Goal: Information Seeking & Learning: Learn about a topic

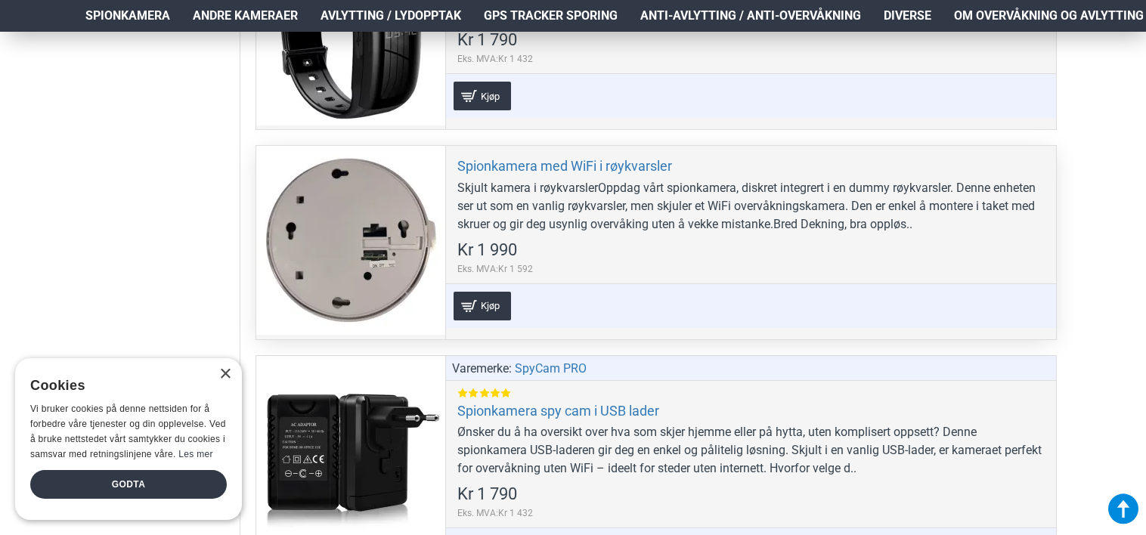
scroll to position [5785, 0]
click at [525, 157] on link "Spionkamera med WiFi i røykvarsler" at bounding box center [564, 165] width 215 height 17
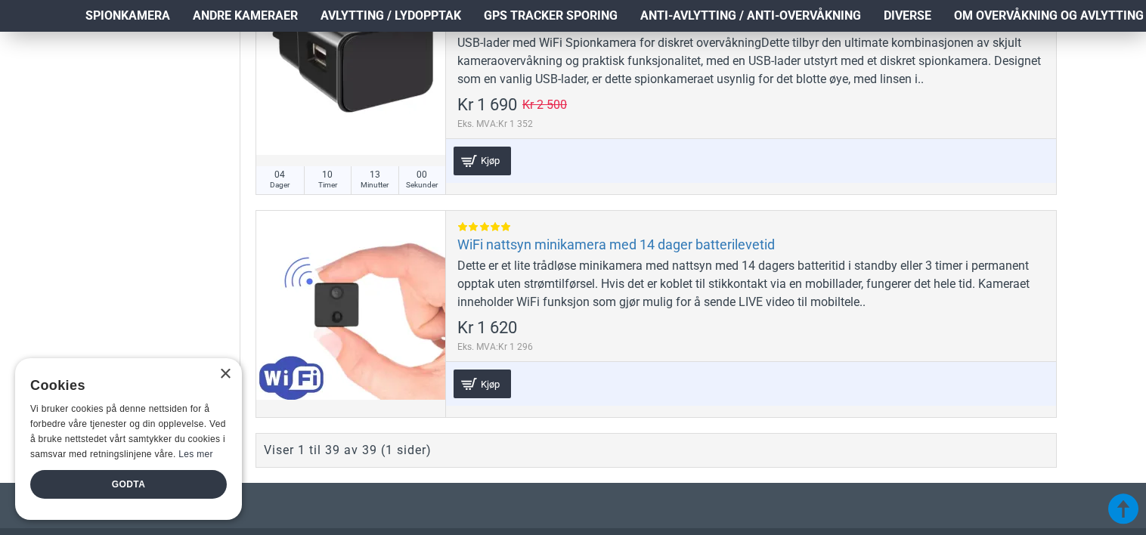
scroll to position [9109, 0]
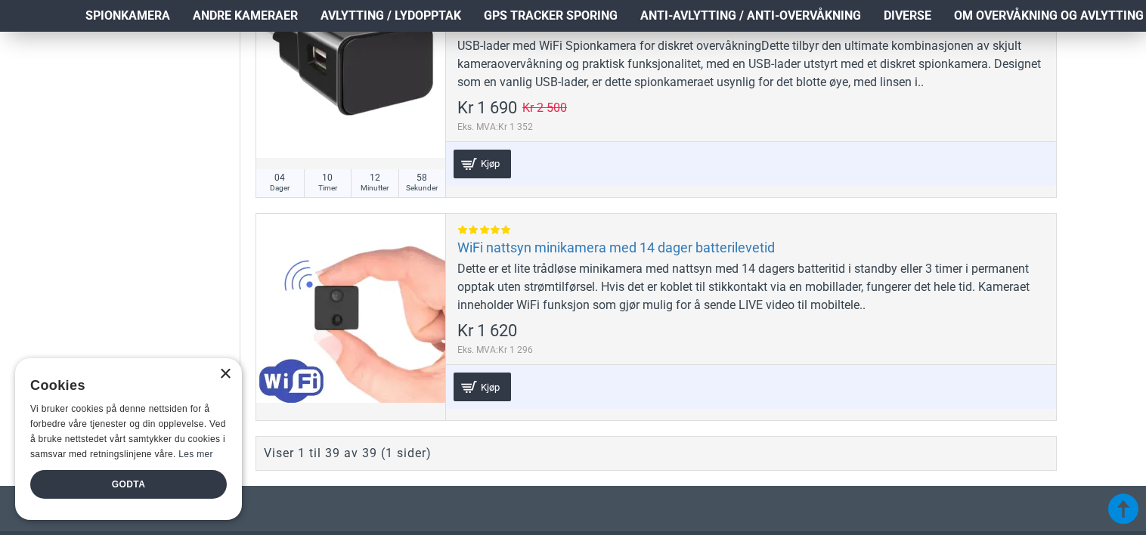
click at [224, 373] on div "×" at bounding box center [224, 374] width 11 height 11
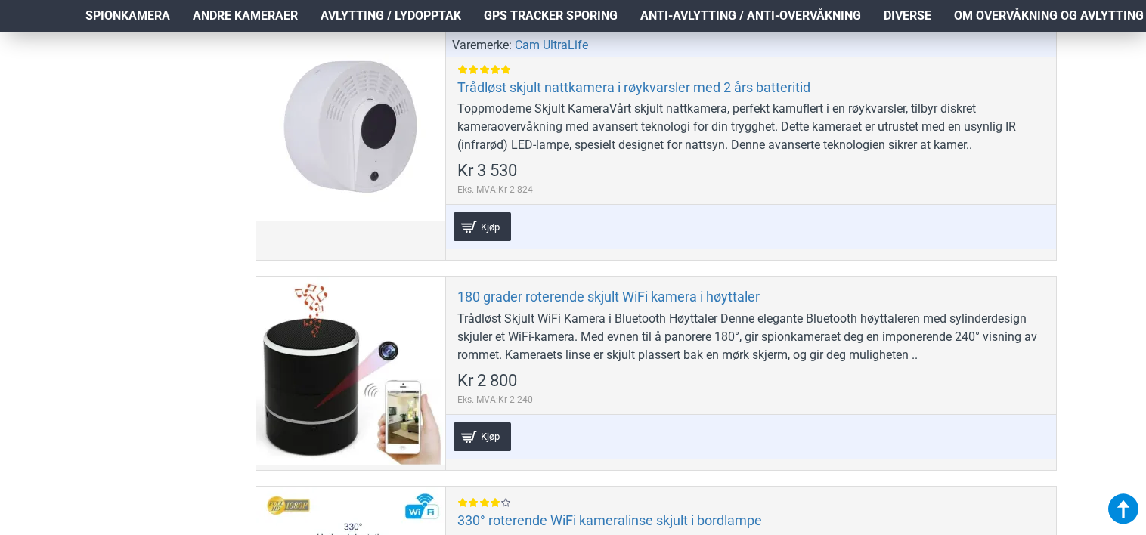
scroll to position [807, 0]
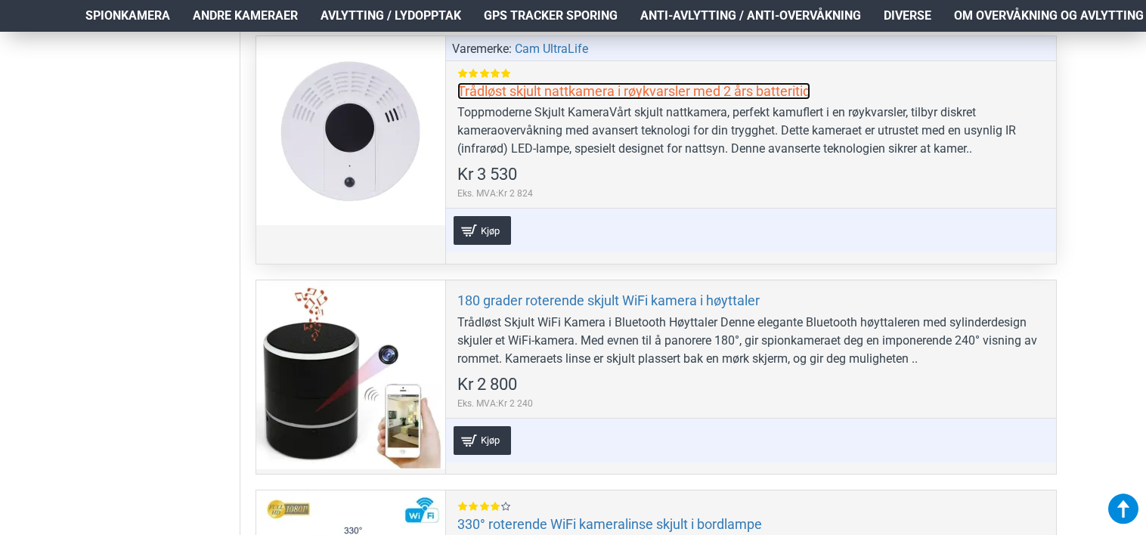
click at [551, 91] on link "Trådløst skjult nattkamera i røykvarsler med 2 års batteritid" at bounding box center [633, 90] width 353 height 17
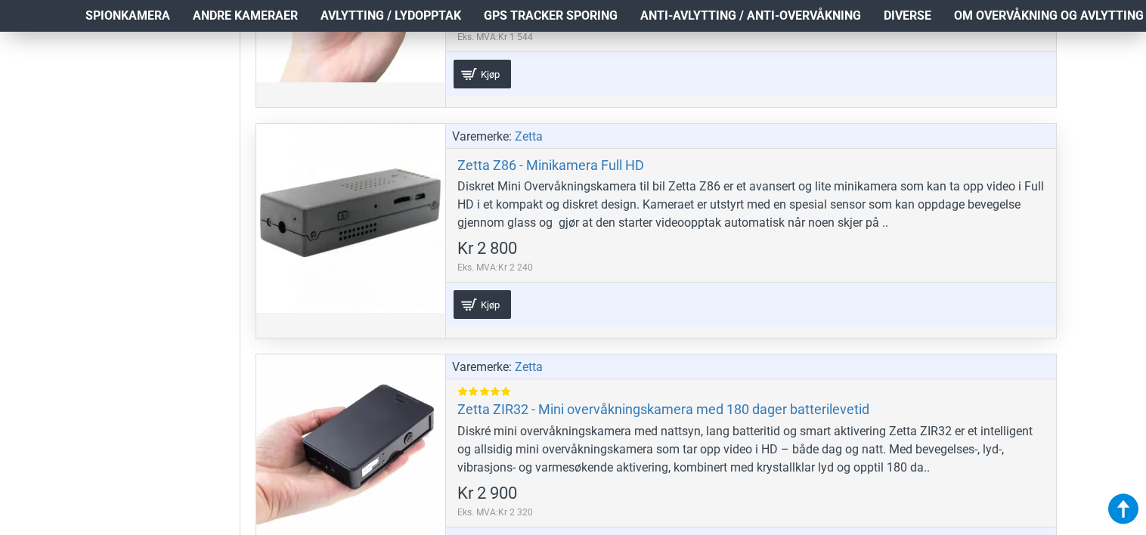
scroll to position [7550, 0]
click at [514, 157] on link "Zetta Z86 - Minikamera Full HD" at bounding box center [550, 165] width 187 height 17
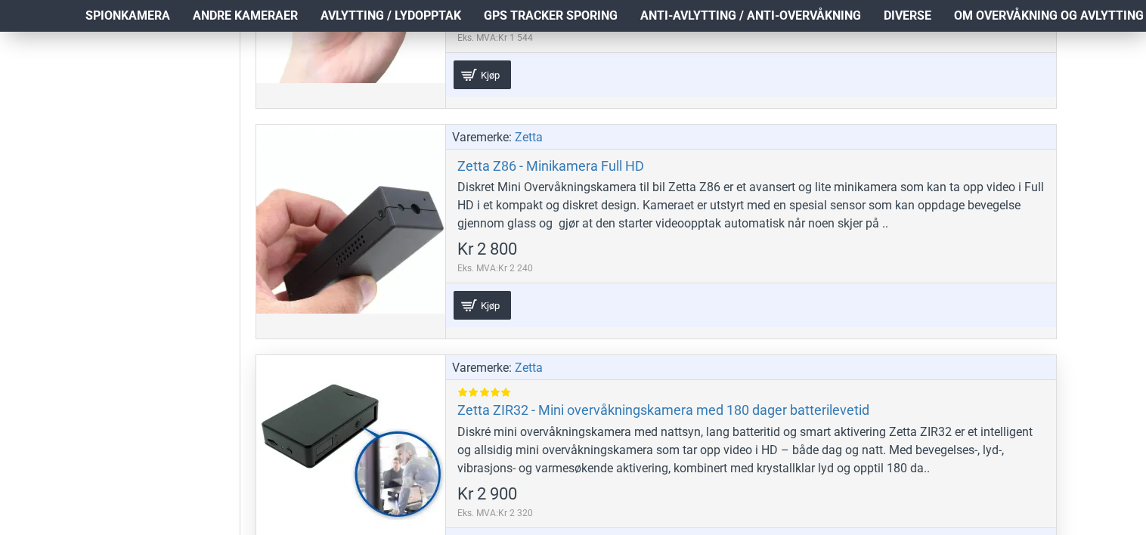
click at [369, 433] on div at bounding box center [350, 449] width 189 height 189
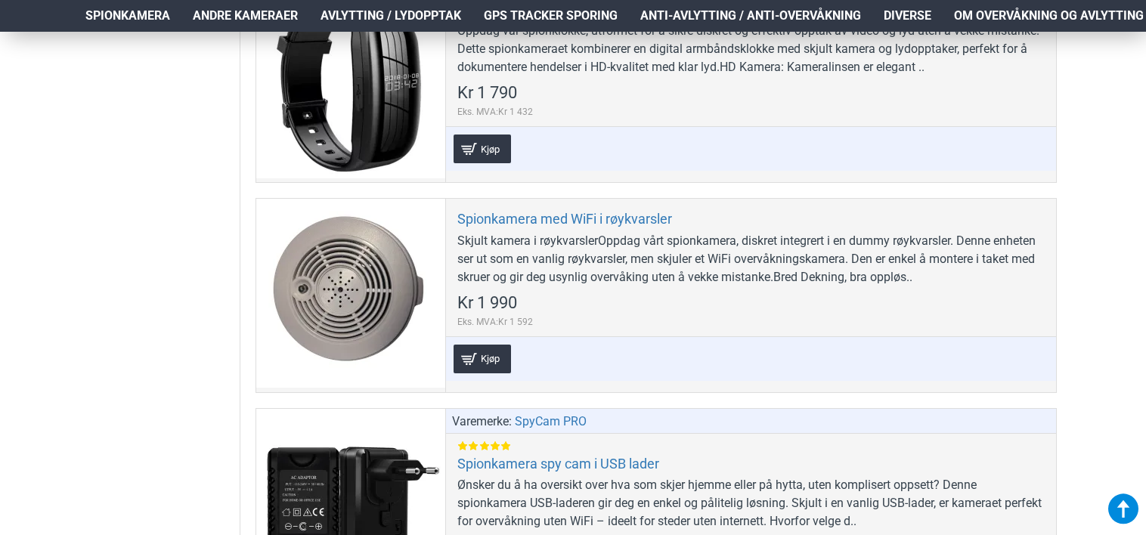
scroll to position [5776, 0]
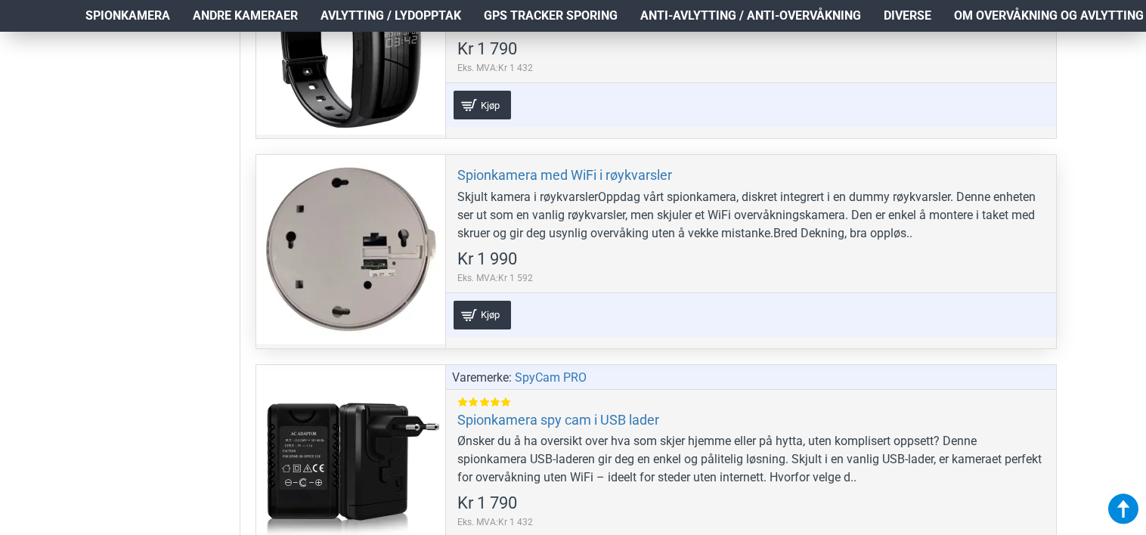
click at [354, 218] on div at bounding box center [350, 249] width 189 height 189
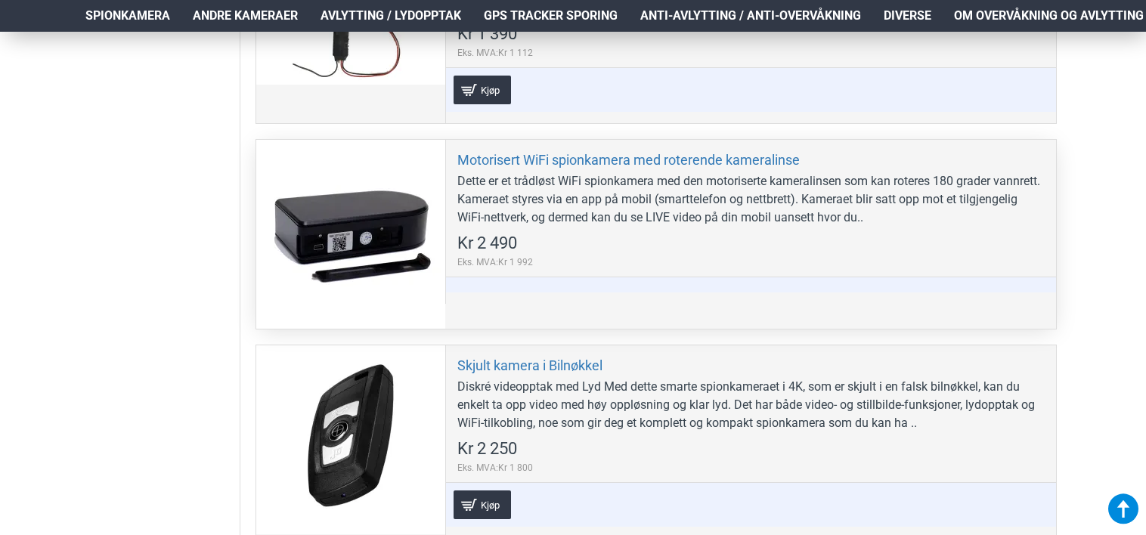
scroll to position [4323, 0]
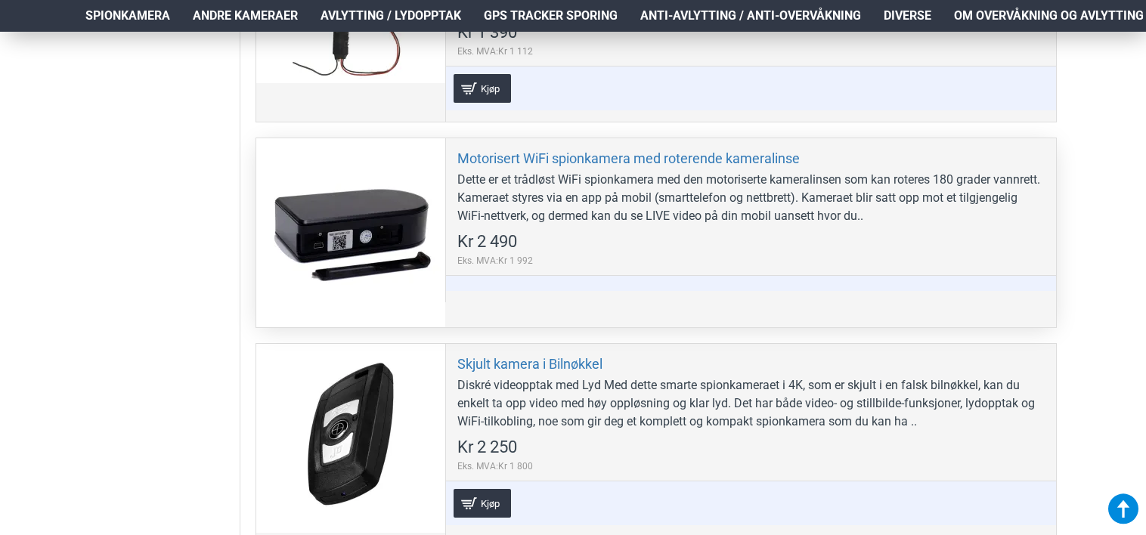
click at [361, 211] on div at bounding box center [350, 232] width 189 height 189
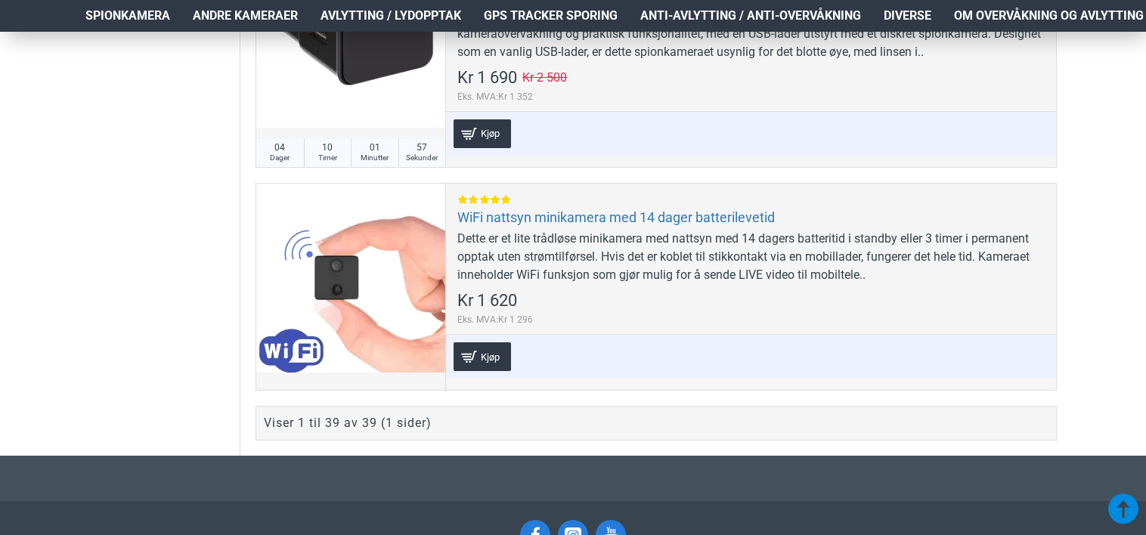
scroll to position [9142, 0]
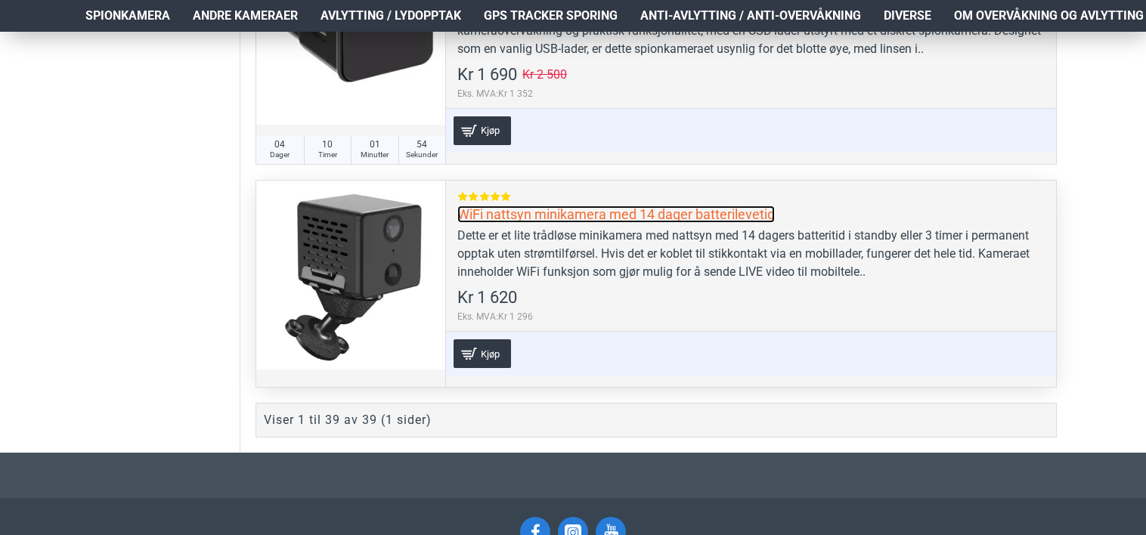
click at [497, 206] on link "WiFi nattsyn minikamera med 14 dager batterilevetid" at bounding box center [616, 214] width 318 height 17
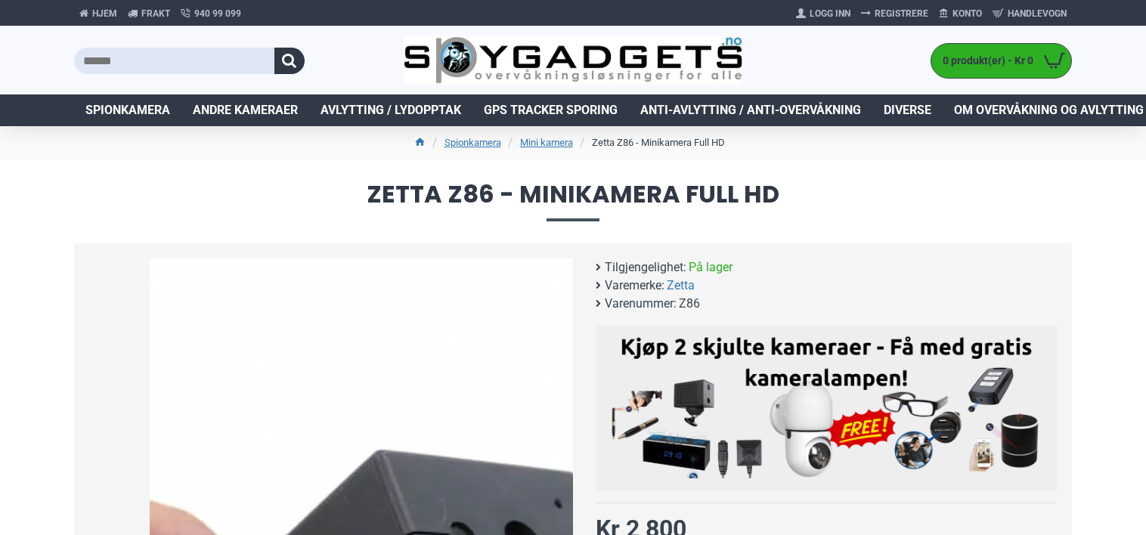
scroll to position [229, 0]
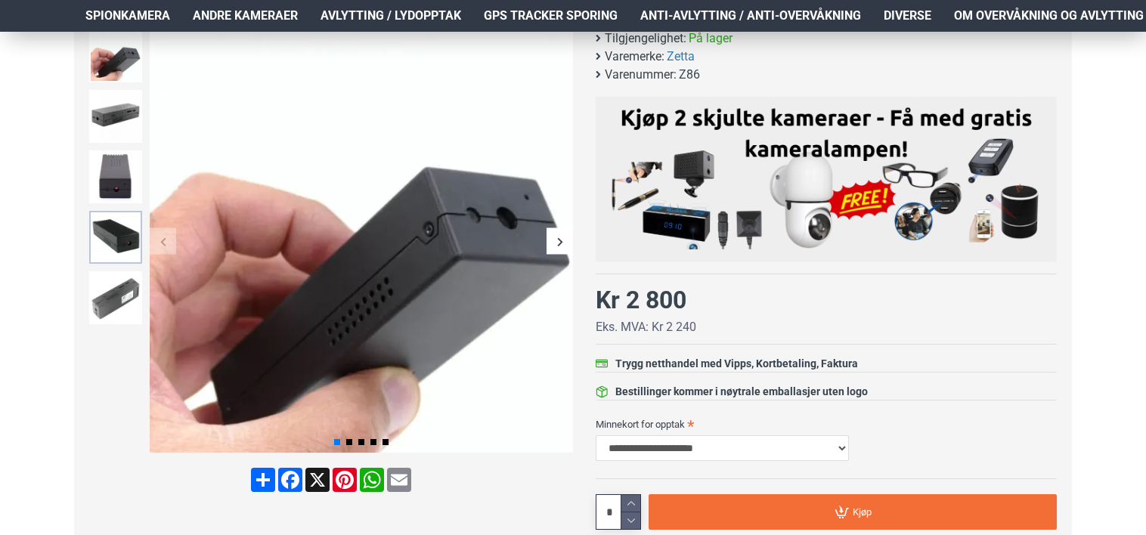
click at [122, 253] on img at bounding box center [115, 237] width 53 height 53
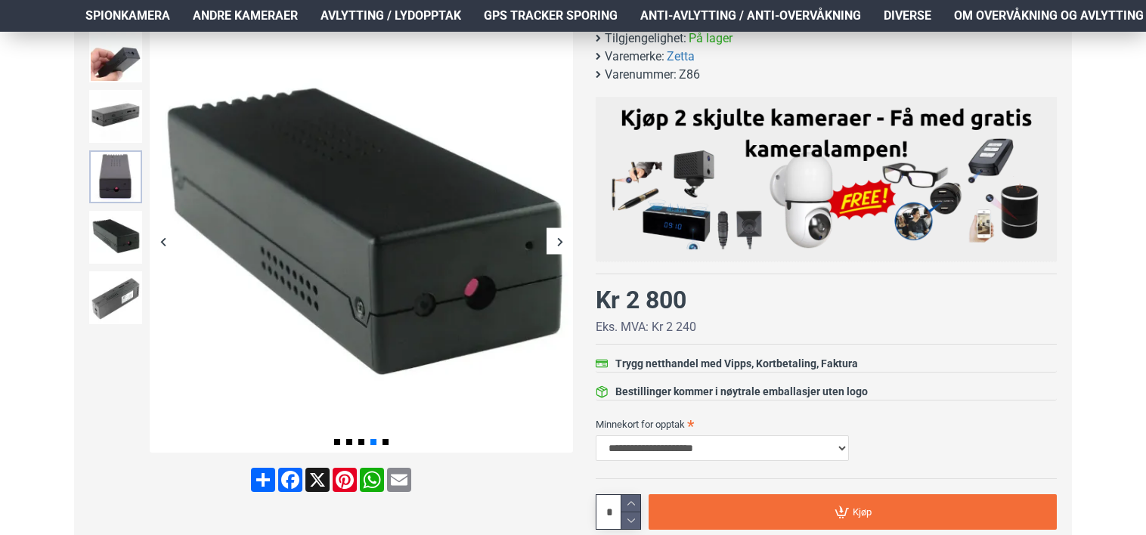
click at [119, 163] on img at bounding box center [115, 176] width 53 height 53
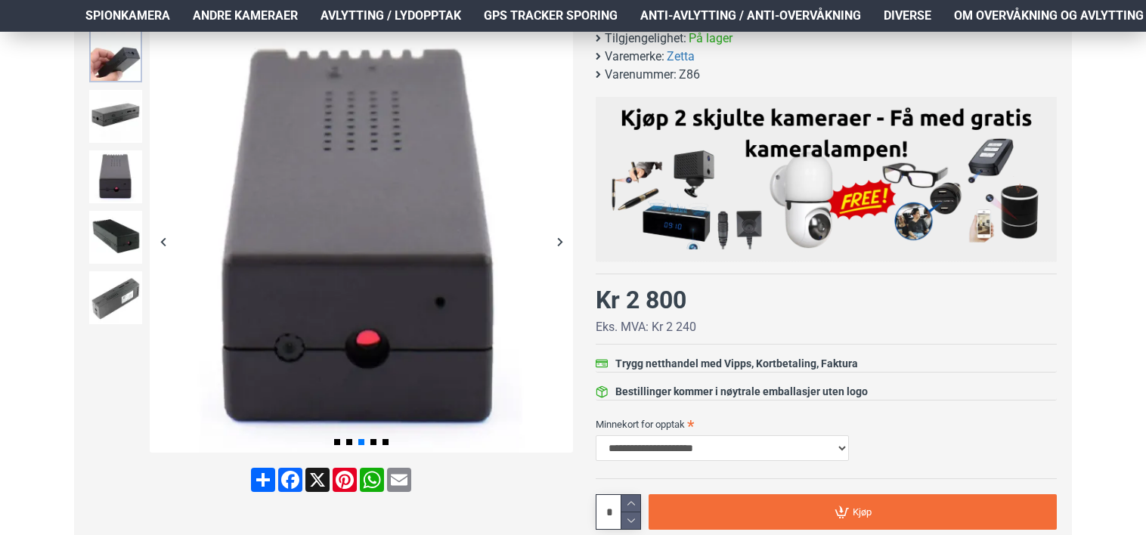
click at [115, 77] on img at bounding box center [115, 55] width 53 height 53
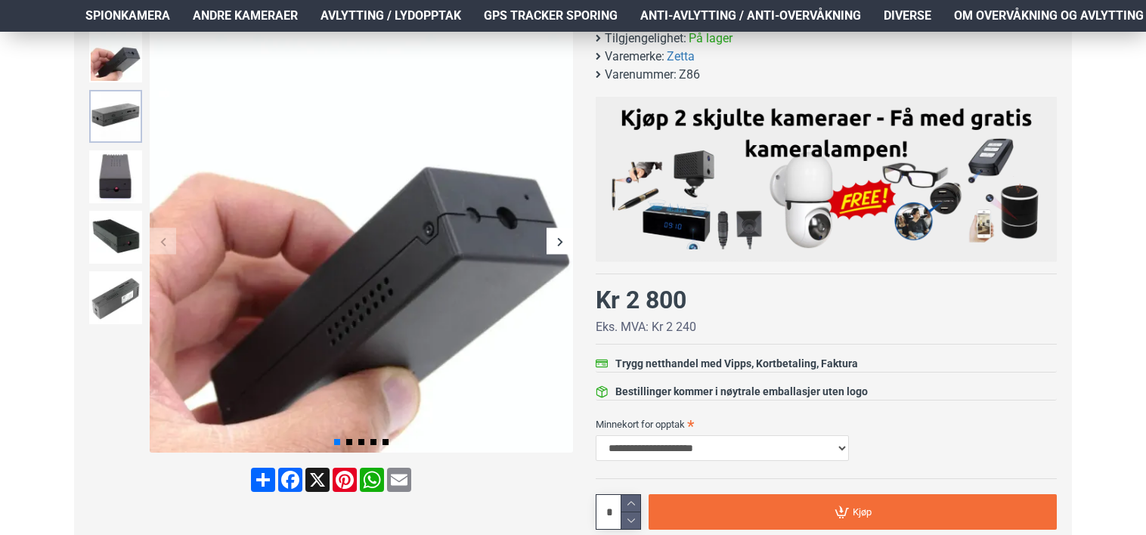
click at [118, 101] on img at bounding box center [115, 116] width 53 height 53
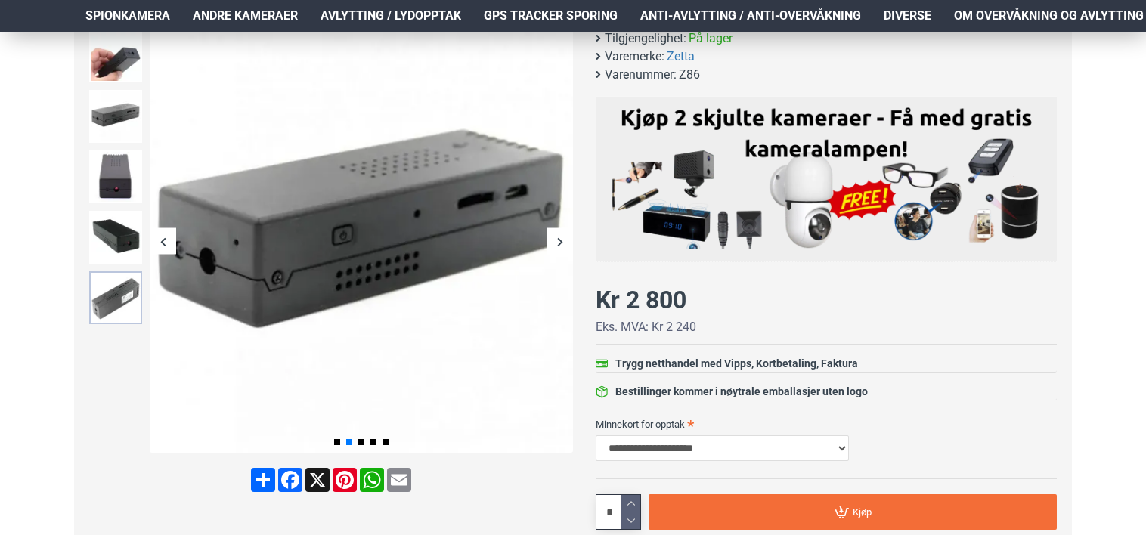
click at [126, 293] on img at bounding box center [115, 297] width 53 height 53
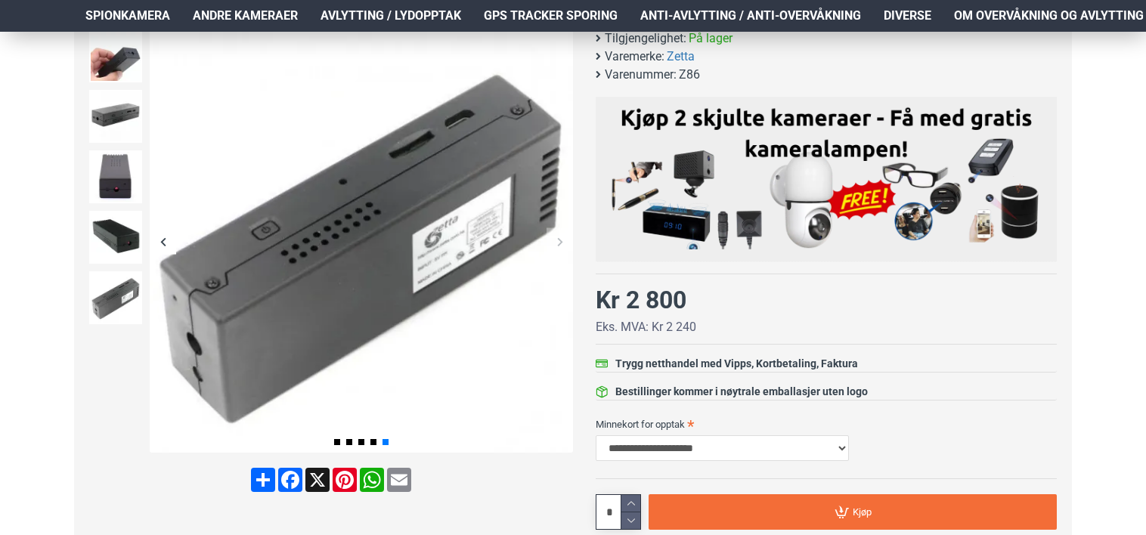
click at [122, 209] on div at bounding box center [115, 237] width 60 height 60
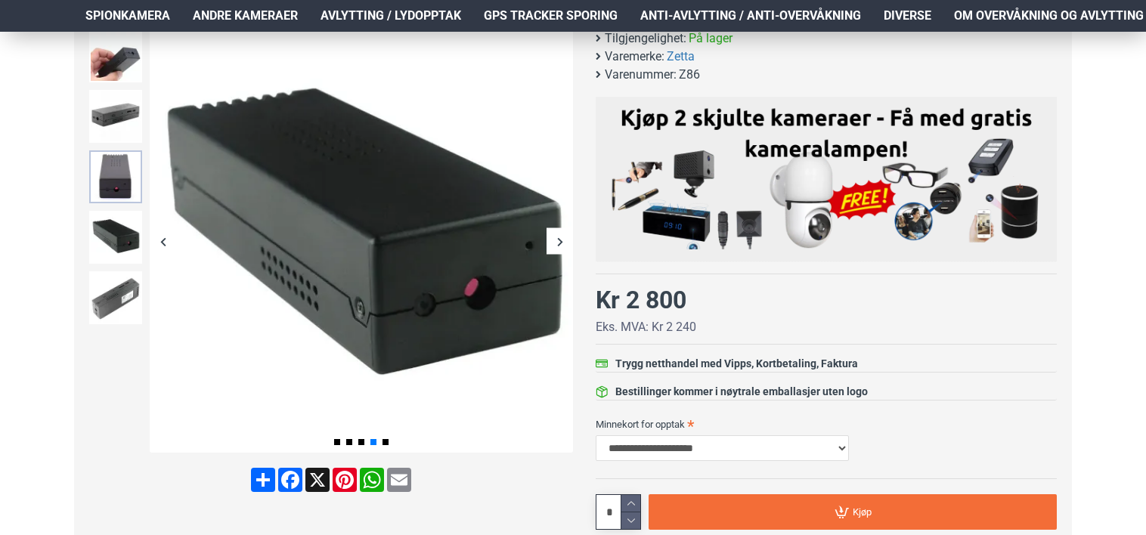
click at [118, 173] on img at bounding box center [115, 176] width 53 height 53
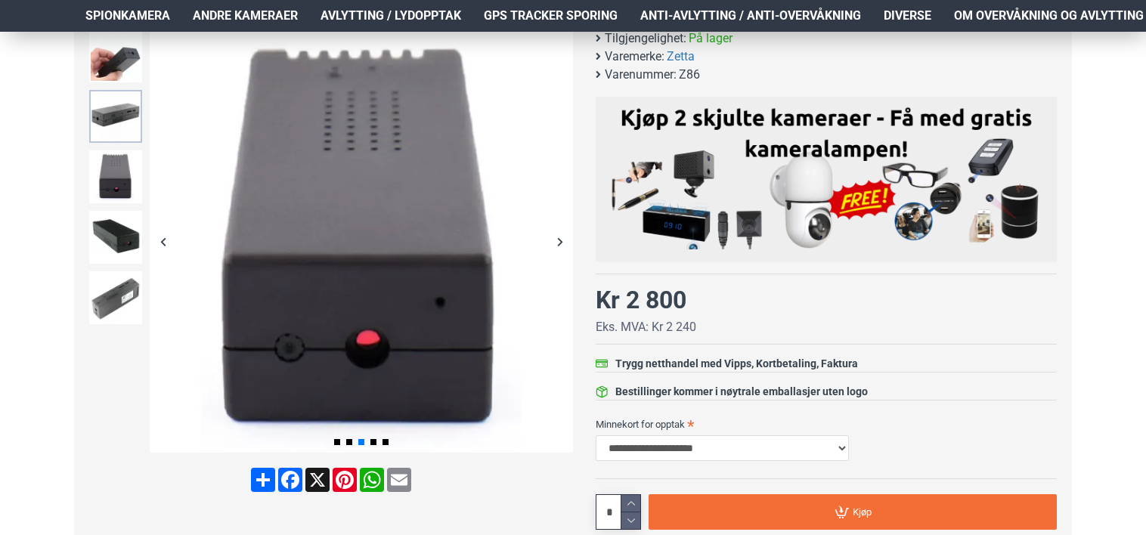
click at [113, 123] on img at bounding box center [115, 116] width 53 height 53
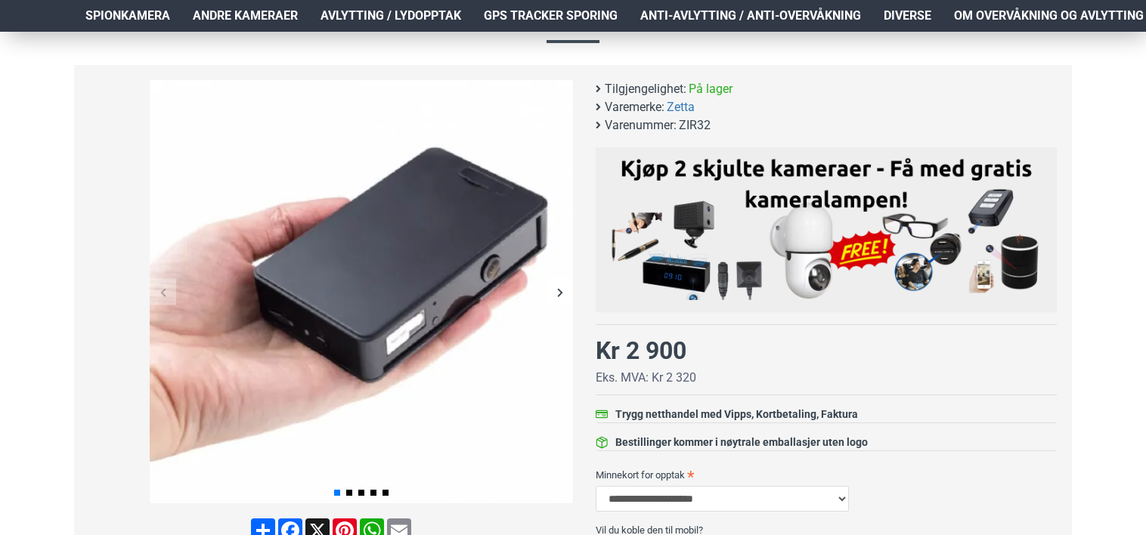
scroll to position [180, 0]
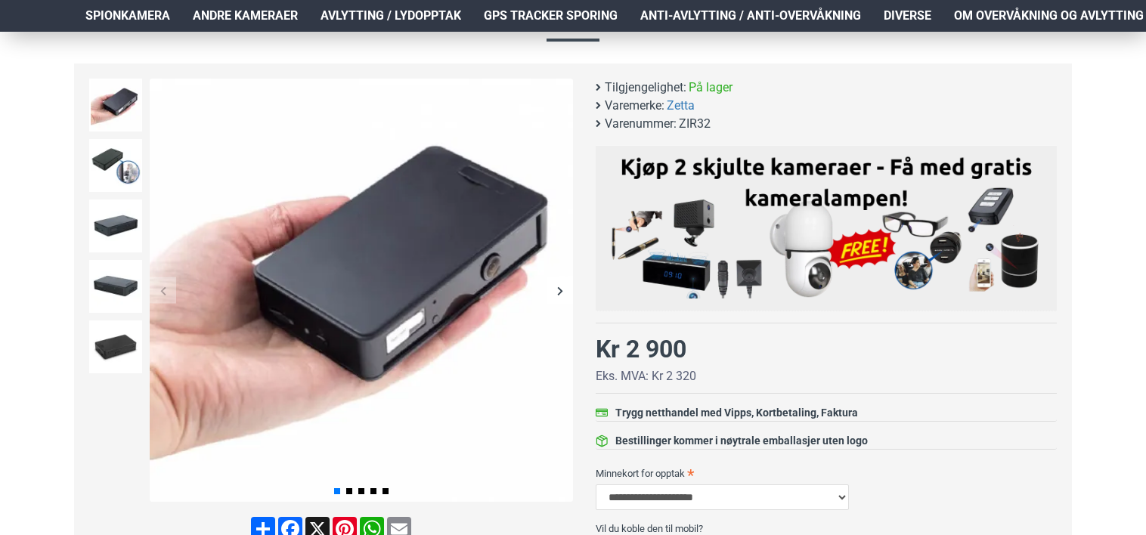
click at [556, 284] on div "Next slide" at bounding box center [560, 290] width 26 height 26
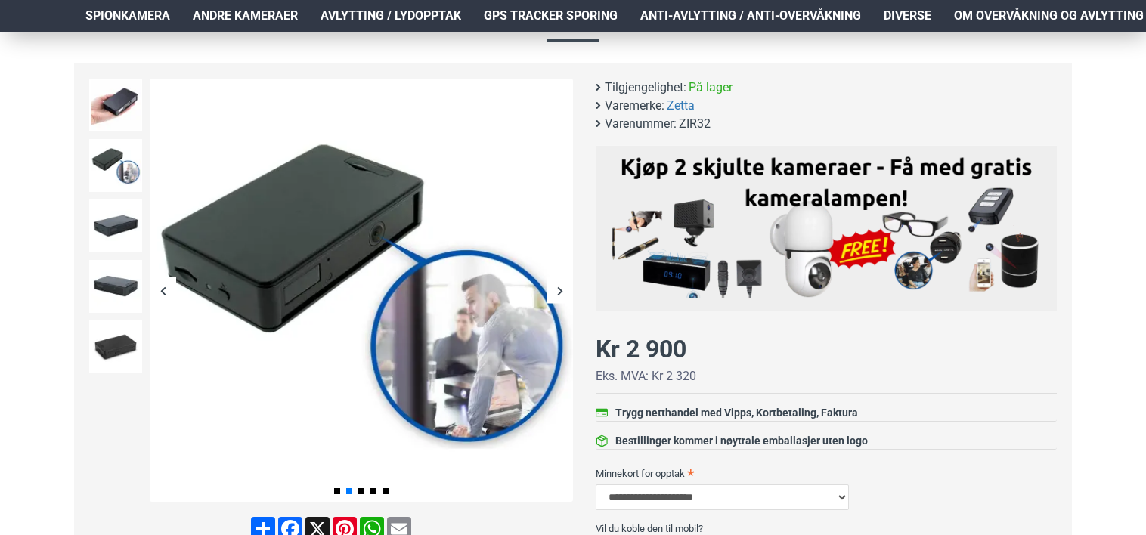
click at [556, 284] on div "Next slide" at bounding box center [560, 290] width 26 height 26
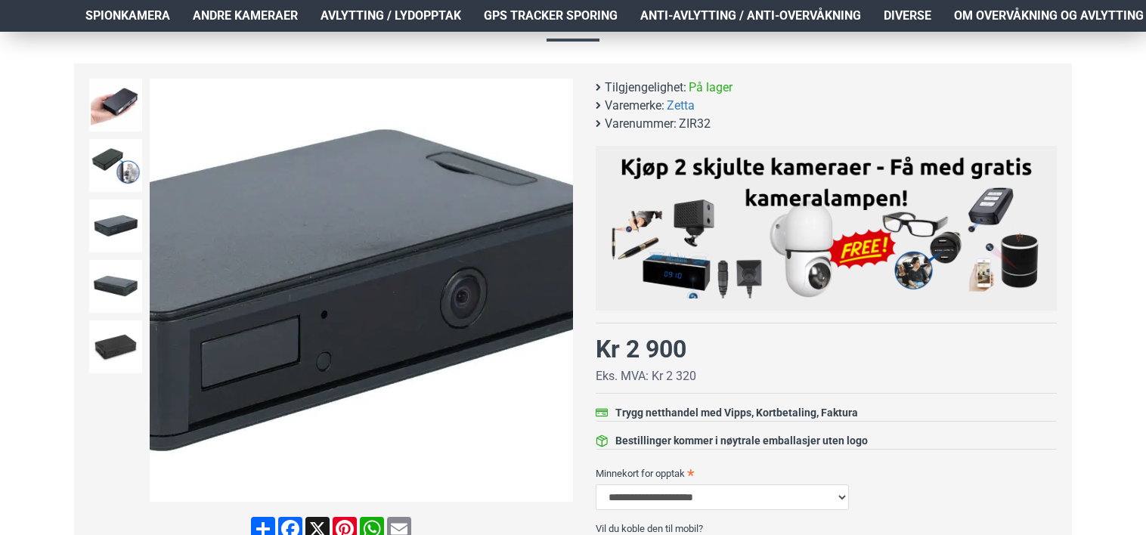
click at [473, 293] on img at bounding box center [361, 290] width 423 height 423
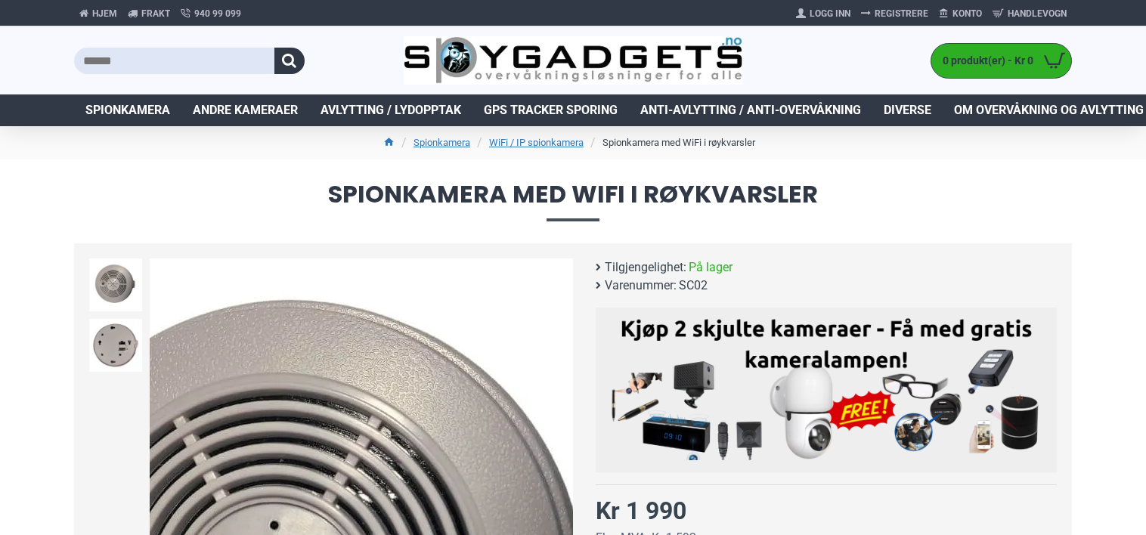
scroll to position [103, 0]
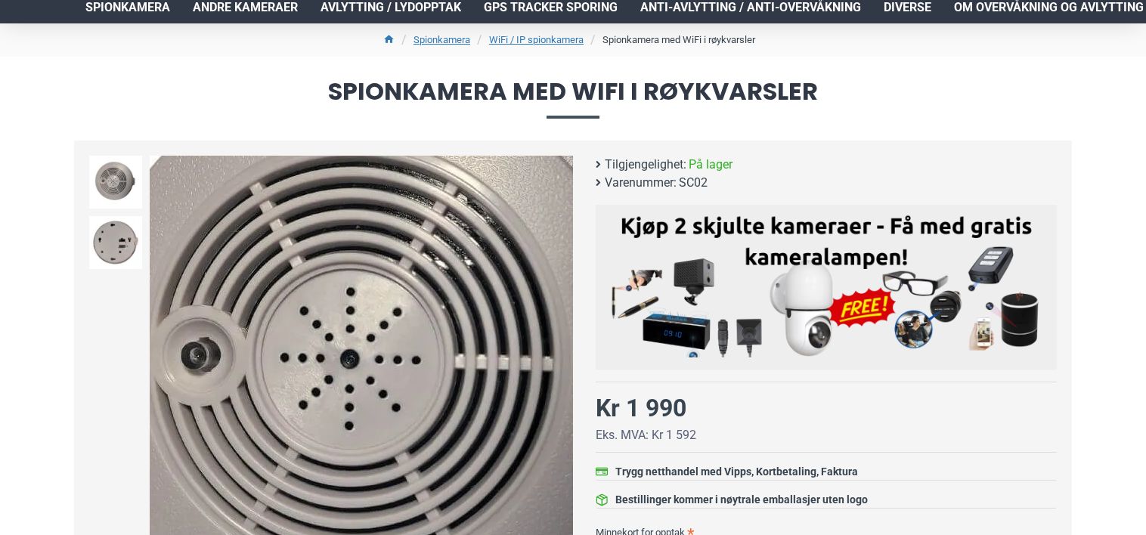
click at [333, 359] on img at bounding box center [361, 367] width 423 height 423
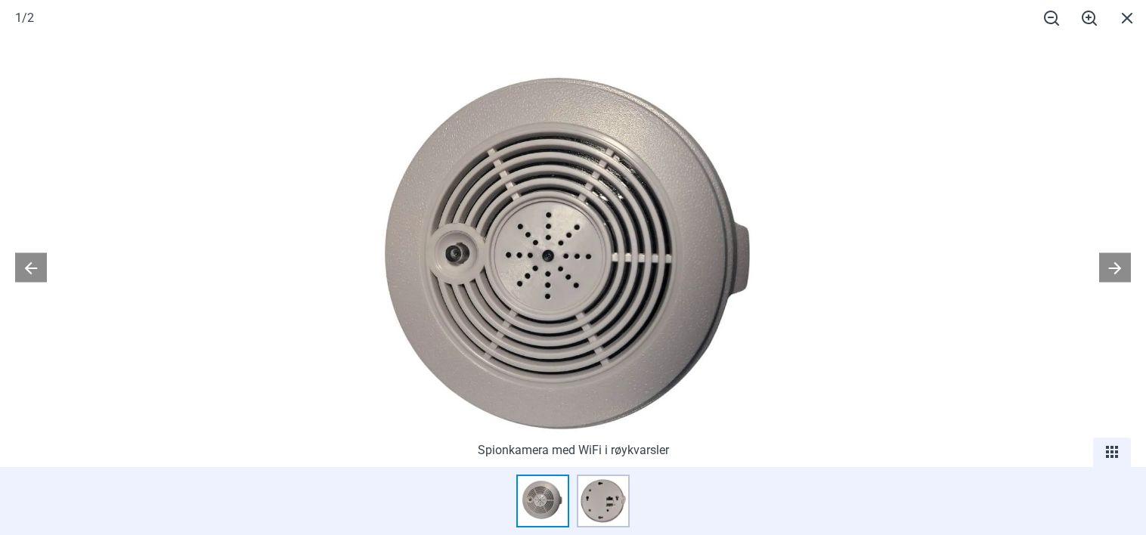
click at [525, 269] on img at bounding box center [573, 265] width 460 height 460
click at [553, 497] on img at bounding box center [542, 501] width 53 height 53
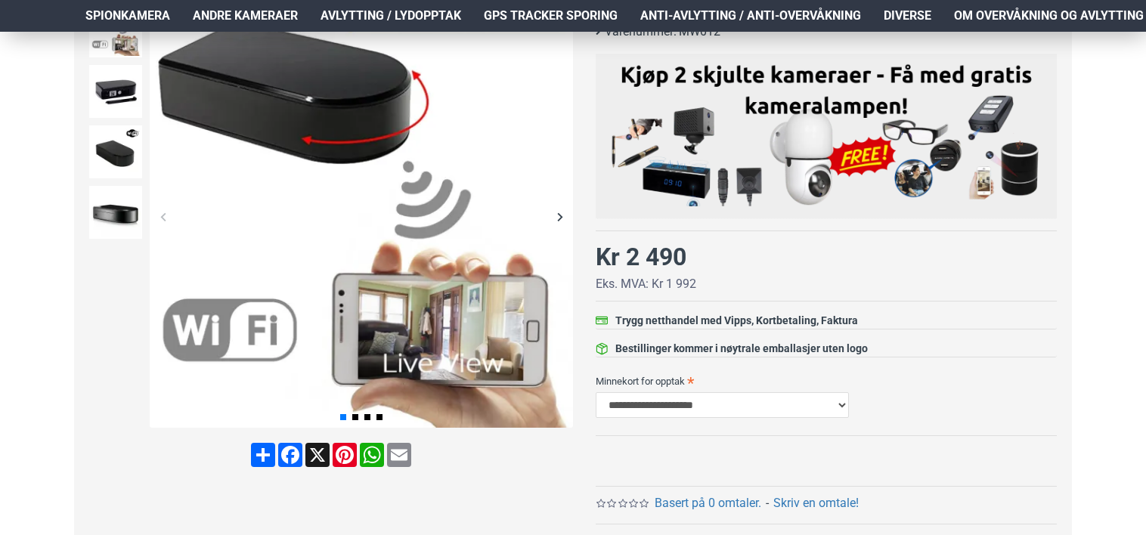
scroll to position [256, 0]
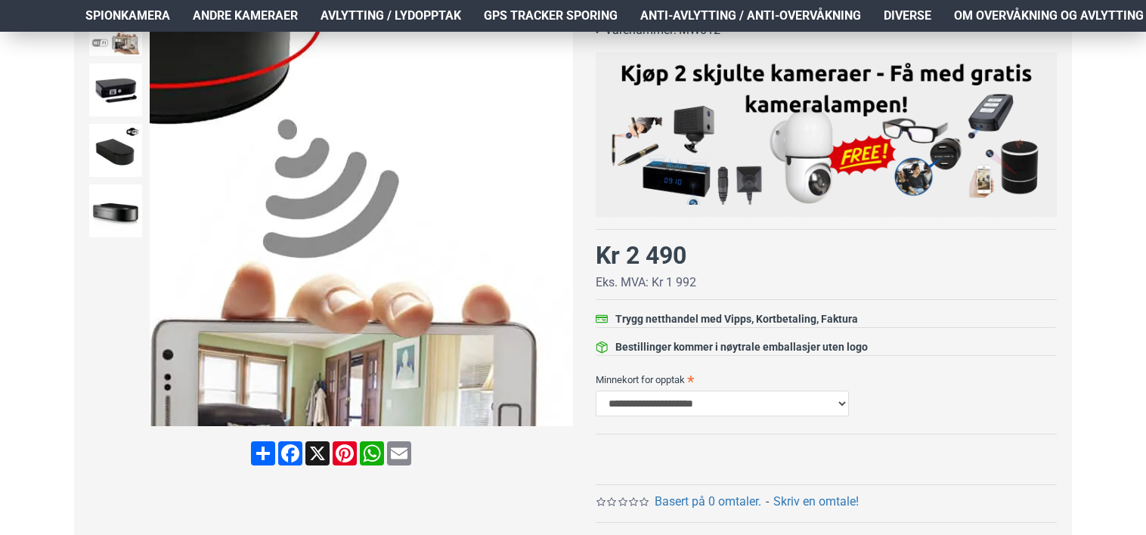
click at [562, 212] on div "Next slide" at bounding box center [560, 215] width 26 height 26
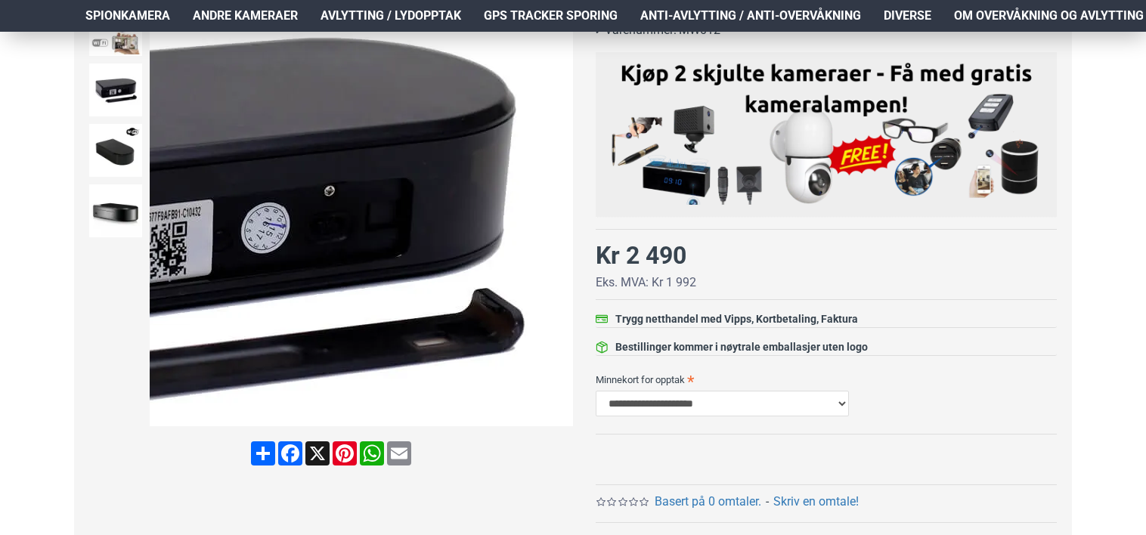
click at [561, 218] on div "Next slide" at bounding box center [560, 215] width 26 height 26
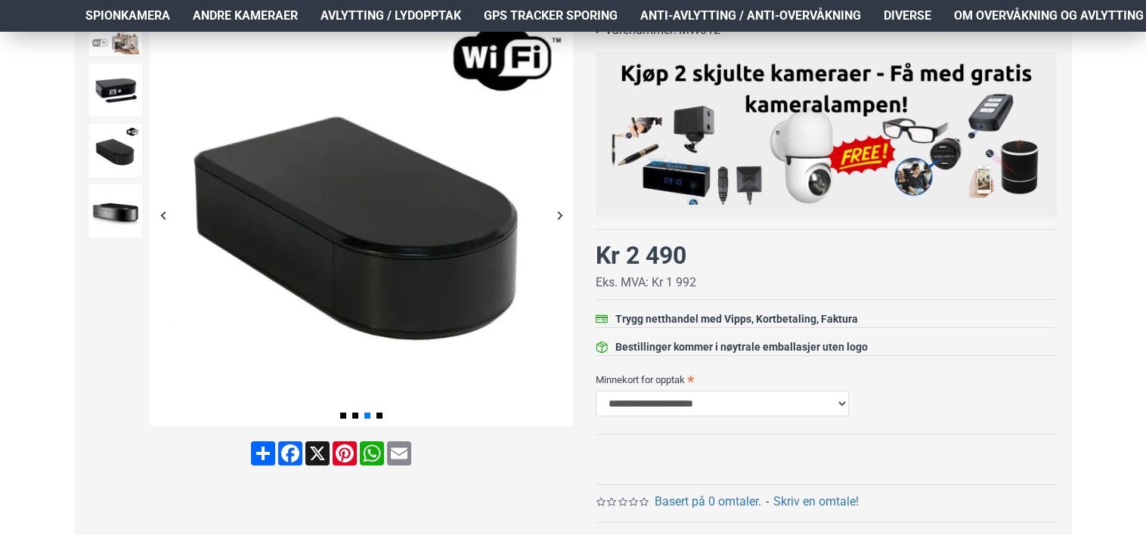
click at [559, 212] on div "Next slide" at bounding box center [560, 215] width 26 height 26
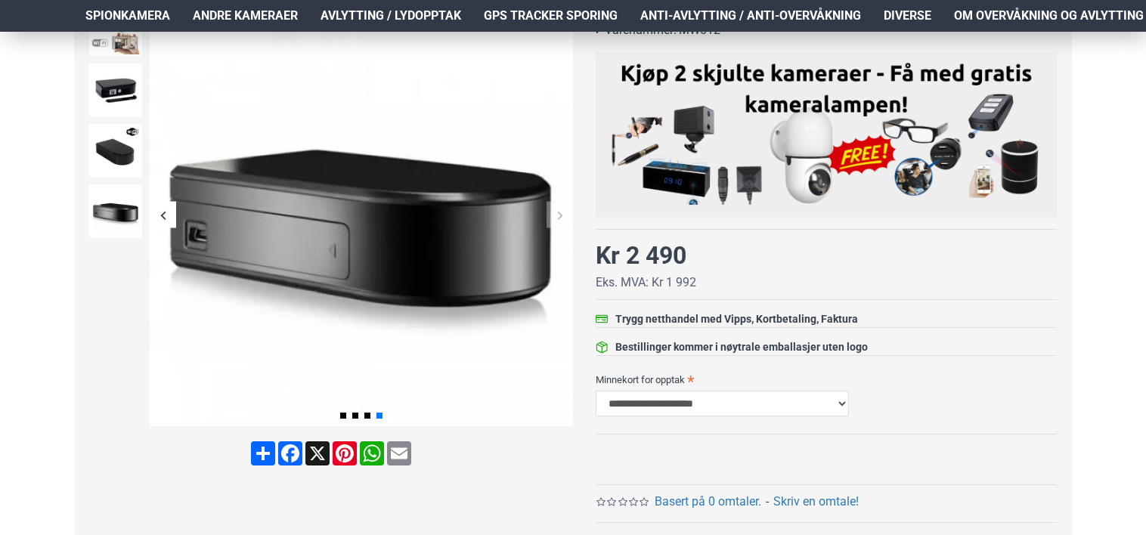
click at [559, 212] on div "Next slide" at bounding box center [560, 215] width 26 height 26
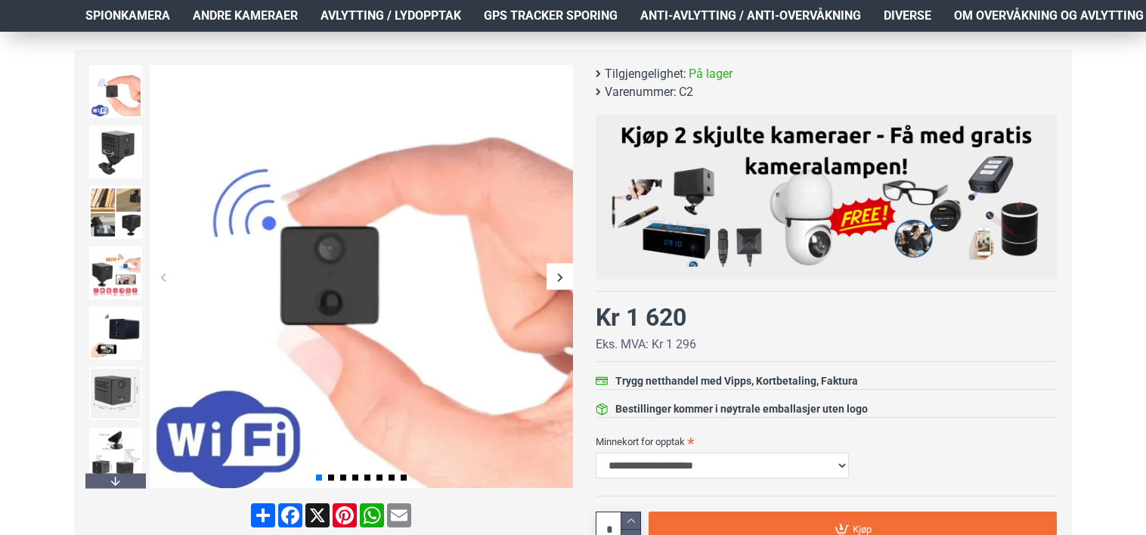
click at [566, 275] on div "Next slide" at bounding box center [560, 277] width 26 height 26
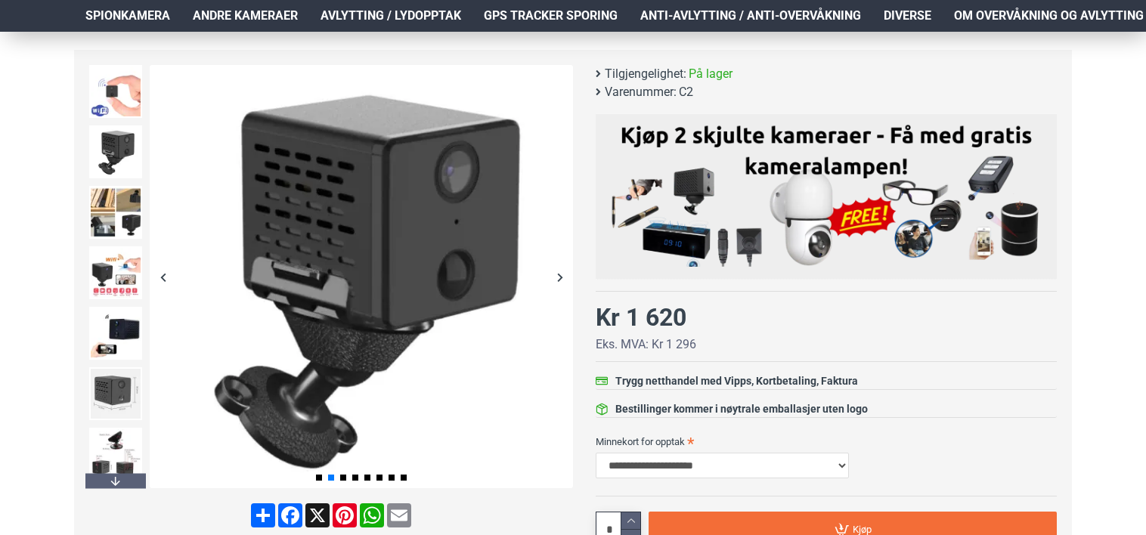
click at [566, 275] on div "Next slide" at bounding box center [560, 277] width 26 height 26
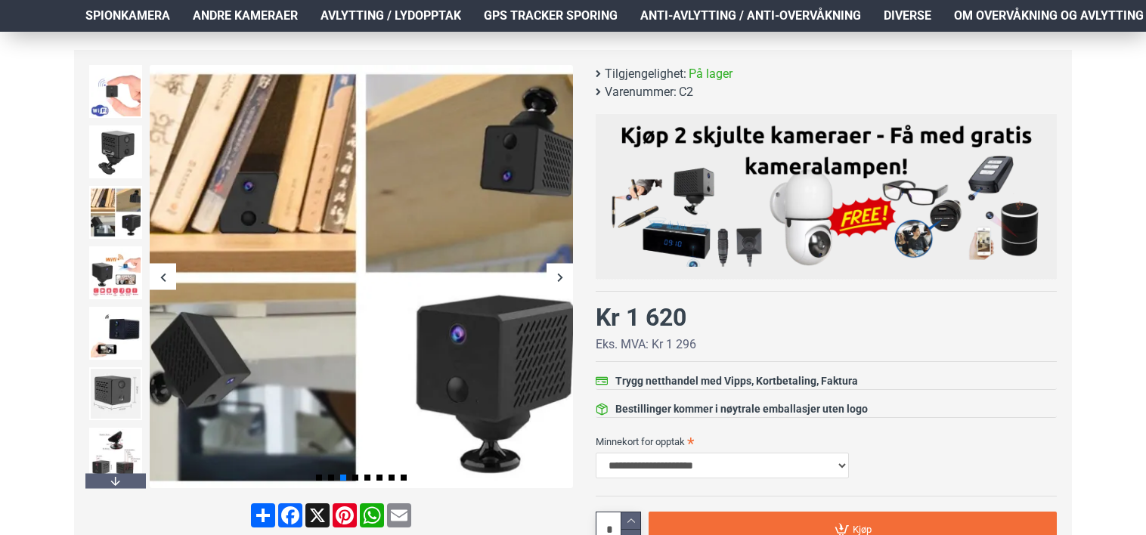
click at [566, 275] on div "Next slide" at bounding box center [560, 277] width 26 height 26
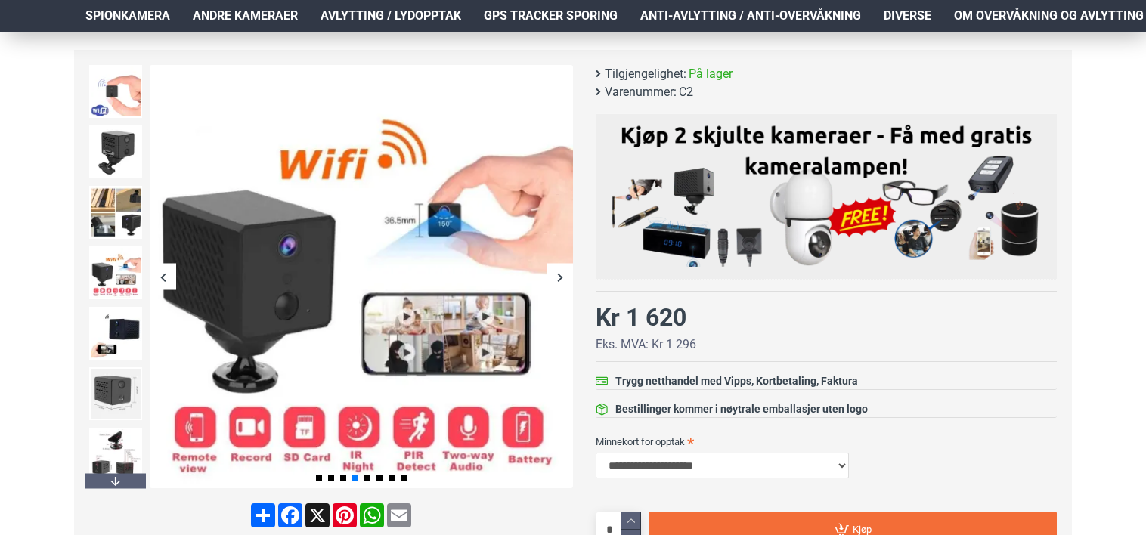
click at [566, 275] on div "Next slide" at bounding box center [560, 277] width 26 height 26
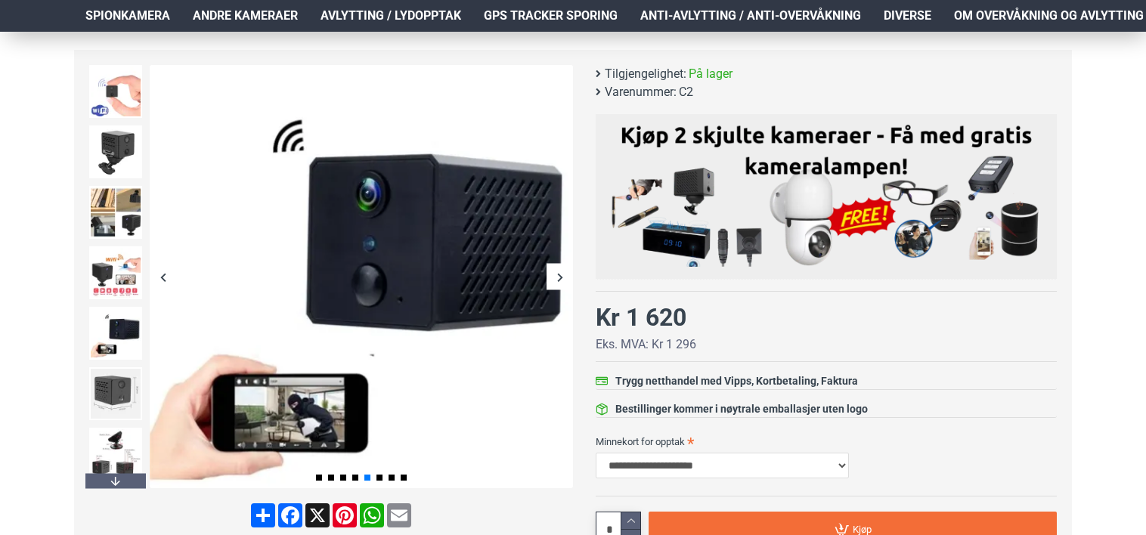
click at [566, 275] on div "Next slide" at bounding box center [560, 277] width 26 height 26
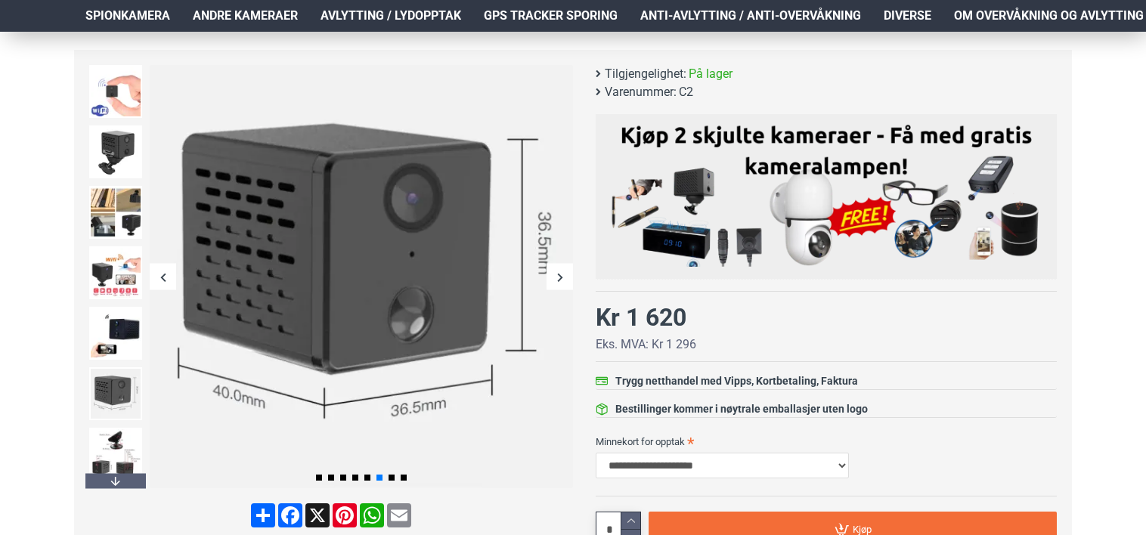
click at [566, 275] on div "Next slide" at bounding box center [560, 277] width 26 height 26
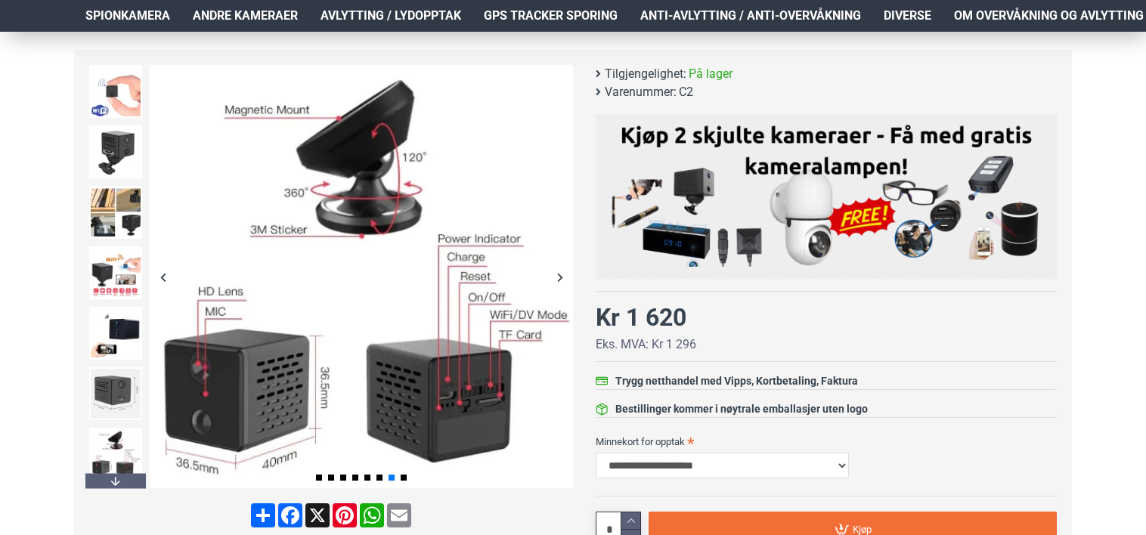
click at [566, 275] on div "Next slide" at bounding box center [560, 277] width 26 height 26
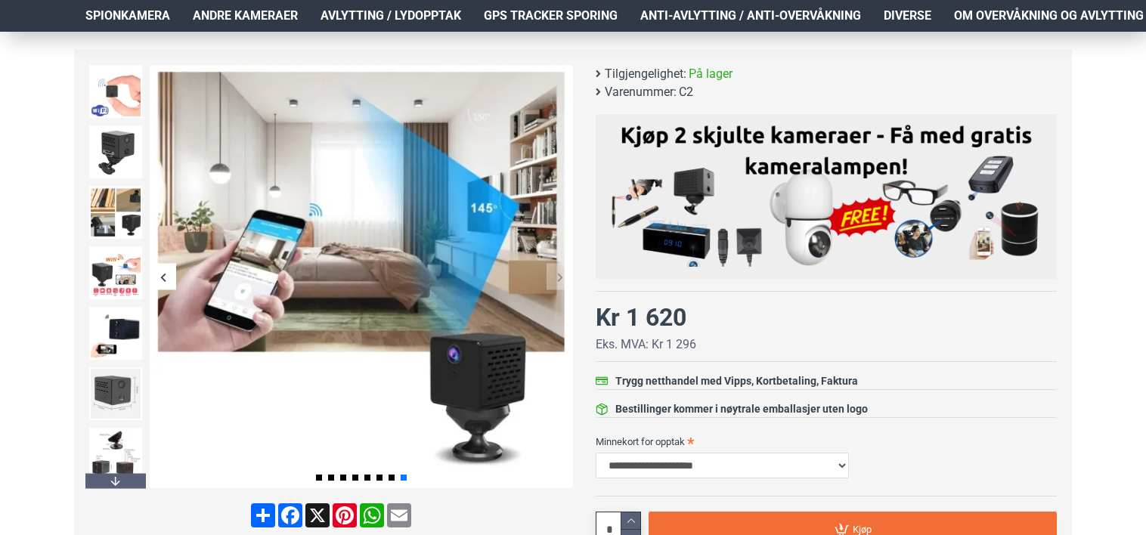
click at [566, 275] on div "Next slide" at bounding box center [560, 277] width 26 height 26
click at [119, 164] on img at bounding box center [115, 152] width 53 height 53
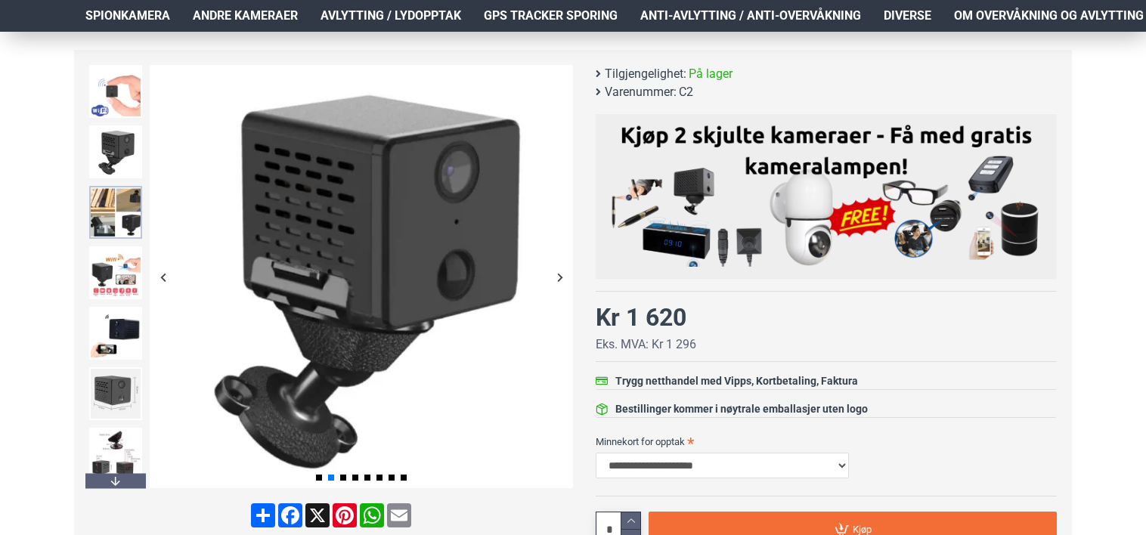
click at [122, 221] on img at bounding box center [115, 212] width 53 height 53
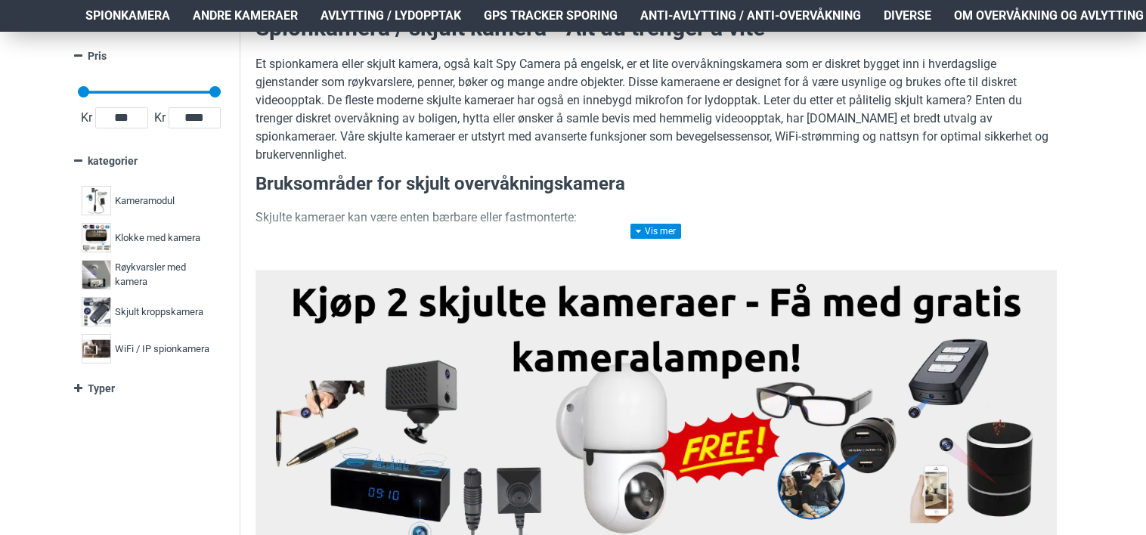
scroll to position [251, 0]
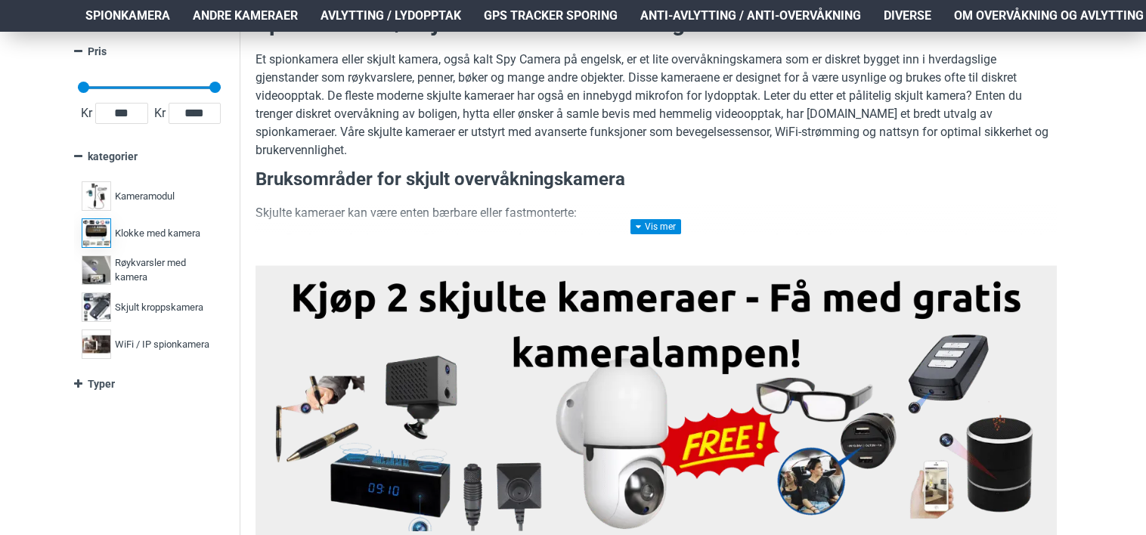
click at [157, 243] on label "Klokke med kamera 3" at bounding box center [149, 233] width 143 height 37
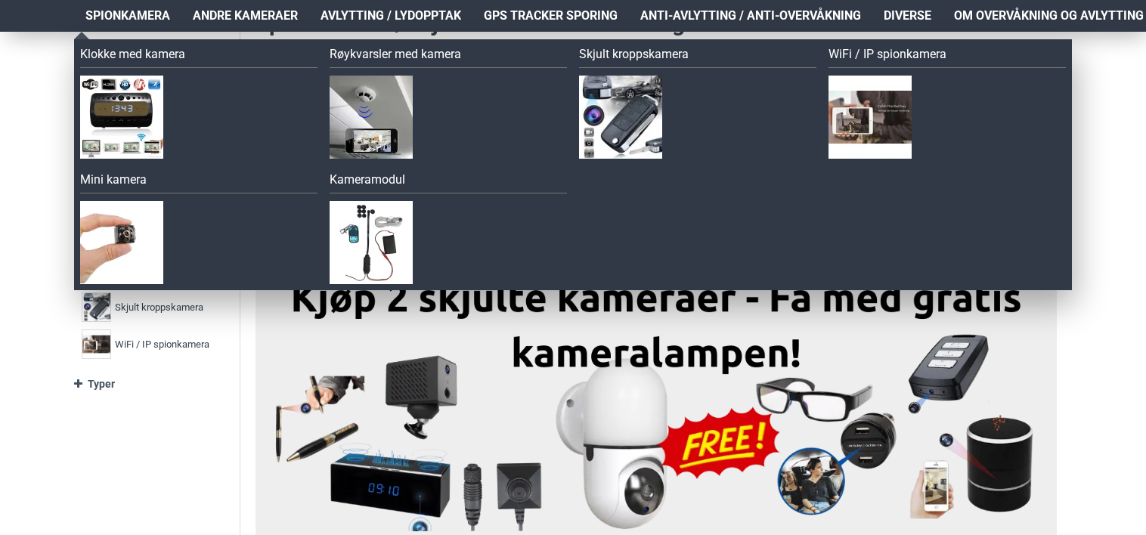
click at [139, 17] on span "Spionkamera" at bounding box center [127, 16] width 85 height 18
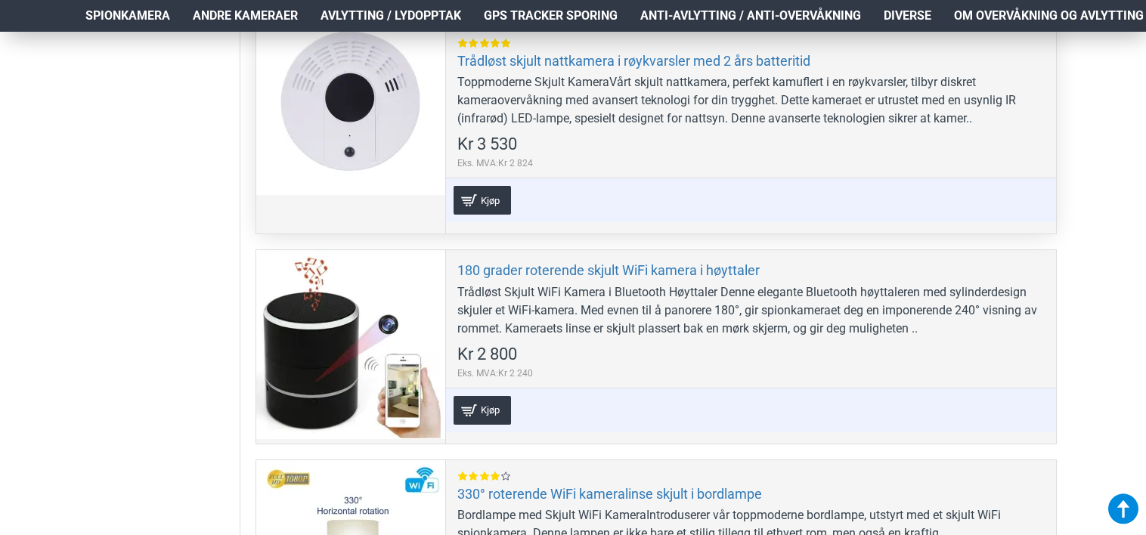
scroll to position [720, 0]
